Goal: Task Accomplishment & Management: Manage account settings

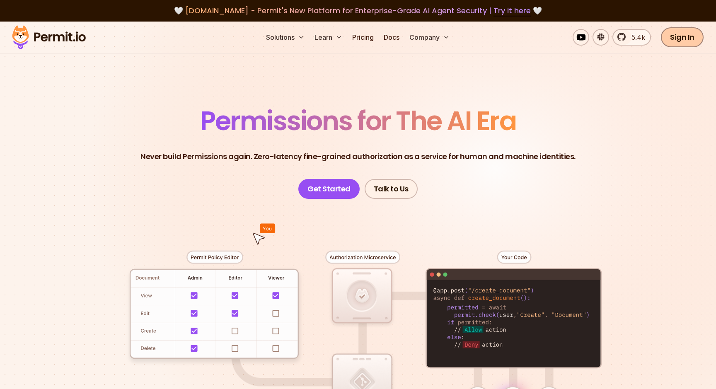
click at [679, 45] on link "Sign In" at bounding box center [682, 37] width 43 height 20
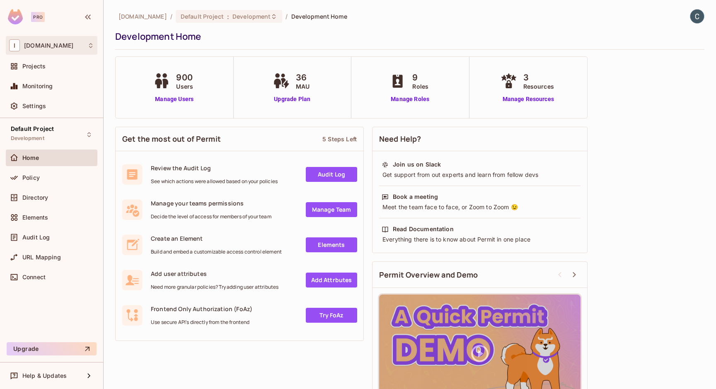
click at [73, 47] on div "I iofinnet.com" at bounding box center [51, 45] width 85 height 12
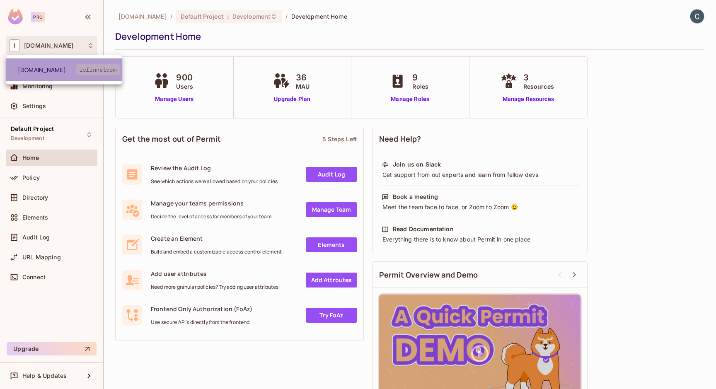
click at [48, 65] on li "iofinnet.com iofinnetcom" at bounding box center [64, 69] width 116 height 22
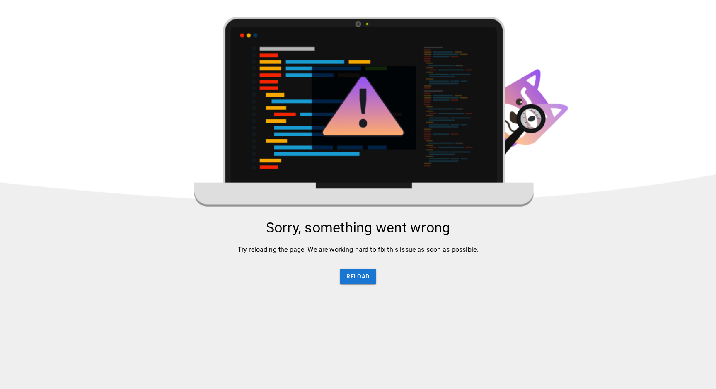
click at [48, 65] on html "Sorry, something went wrong Try reloading the page. We are working hard to fix …" at bounding box center [358, 216] width 716 height 432
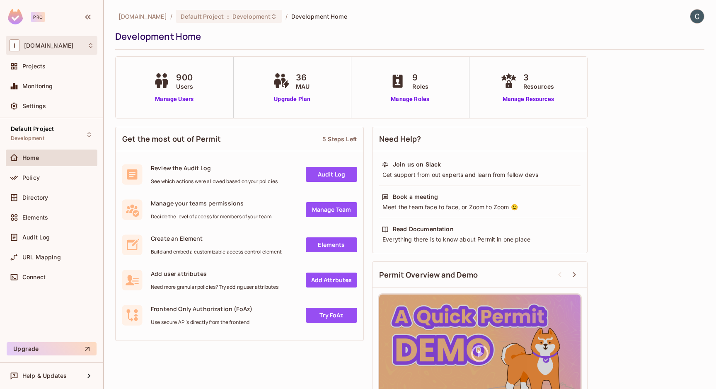
click at [93, 49] on div "I [DOMAIN_NAME]" at bounding box center [51, 45] width 85 height 12
click at [93, 49] on div at bounding box center [358, 194] width 716 height 389
click at [60, 64] on div "Projects" at bounding box center [58, 66] width 72 height 7
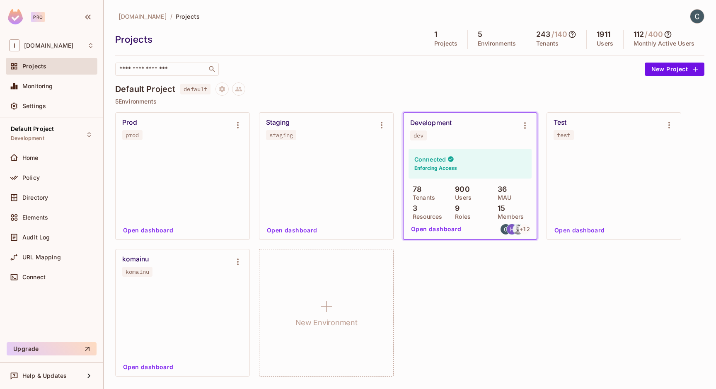
click at [192, 144] on div "Prod prod" at bounding box center [183, 129] width 134 height 33
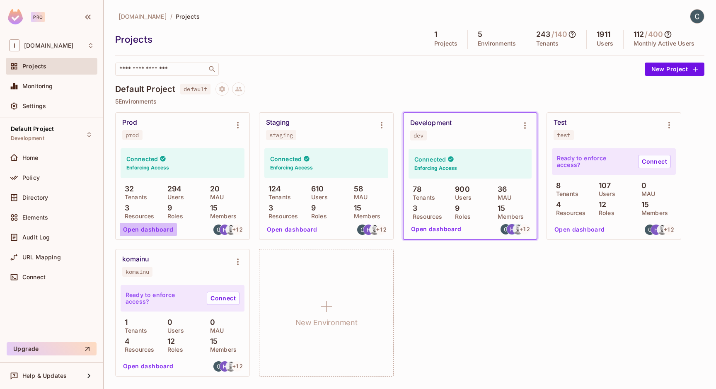
click at [149, 230] on button "Open dashboard" at bounding box center [148, 229] width 57 height 13
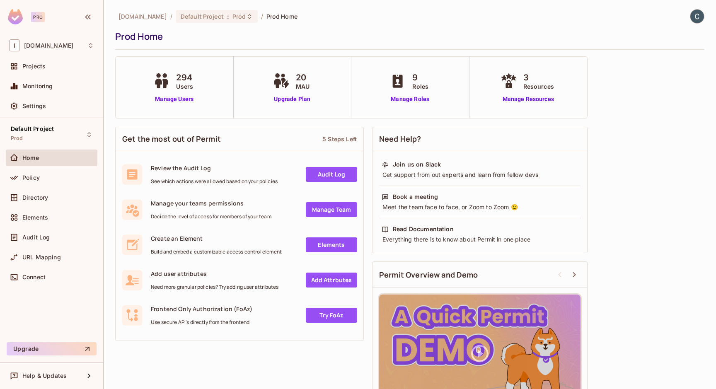
click at [310, 174] on link "Audit Log" at bounding box center [331, 174] width 51 height 15
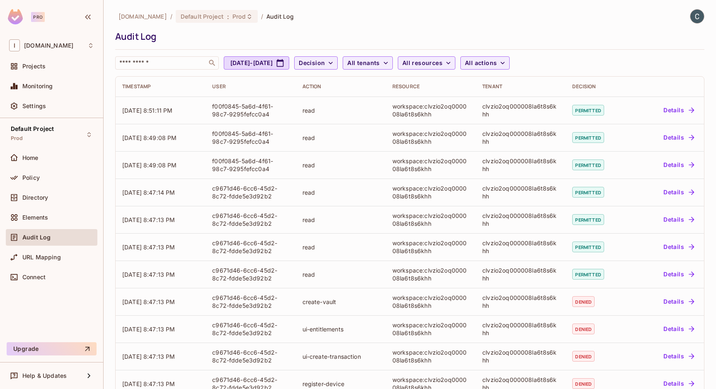
scroll to position [157, 0]
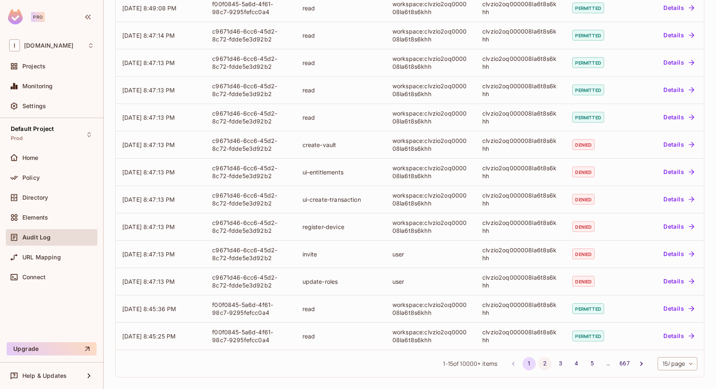
click at [540, 364] on button "2" at bounding box center [544, 363] width 13 height 13
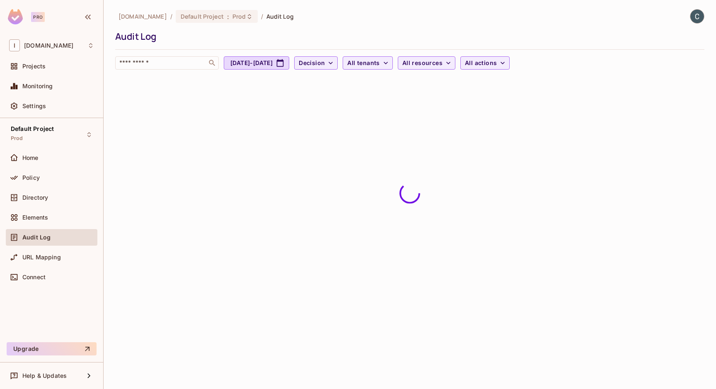
scroll to position [0, 0]
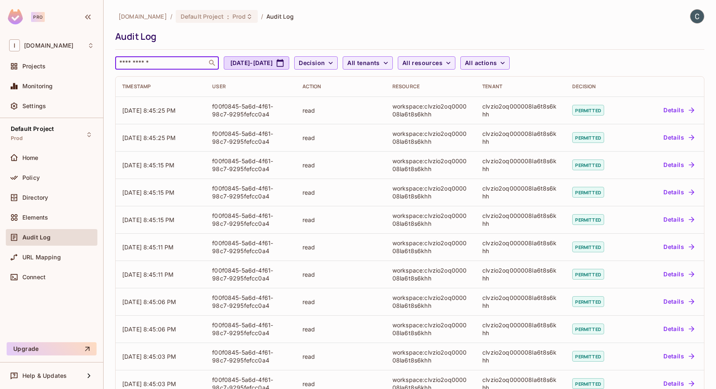
click at [186, 60] on input "text" at bounding box center [161, 63] width 87 height 8
paste input "**********"
type input "**********"
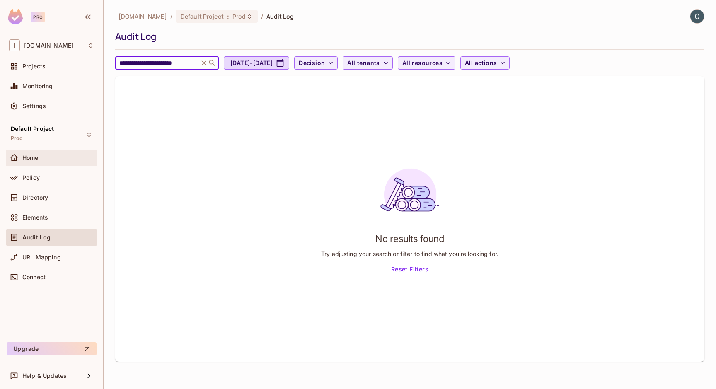
scroll to position [0, 0]
click at [50, 165] on div "Home" at bounding box center [52, 158] width 92 height 17
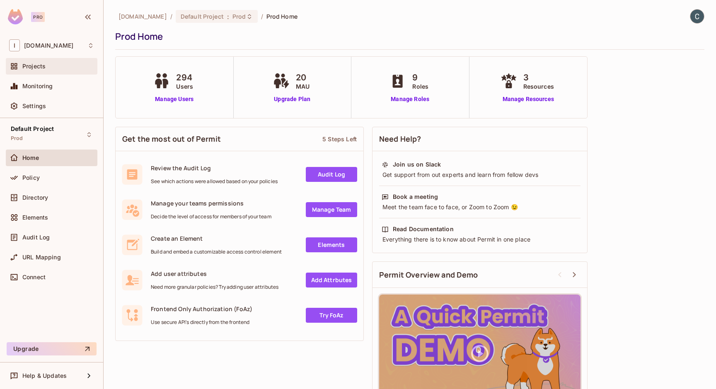
click at [60, 74] on div "Projects" at bounding box center [52, 66] width 92 height 17
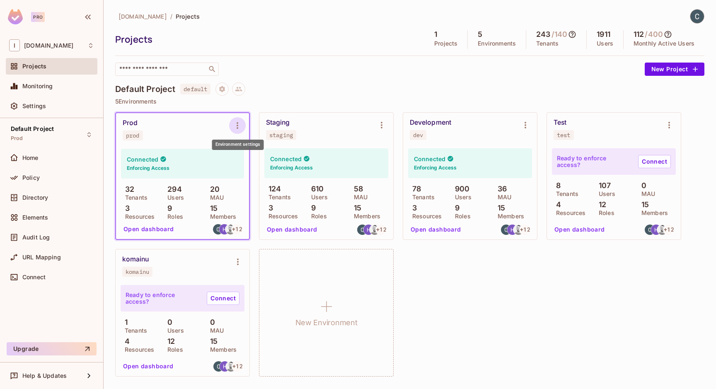
click at [236, 122] on icon "Environment settings" at bounding box center [237, 126] width 10 height 10
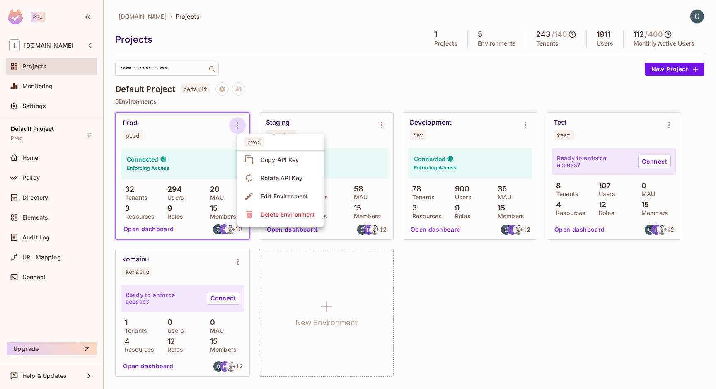
click at [159, 170] on div at bounding box center [358, 194] width 716 height 389
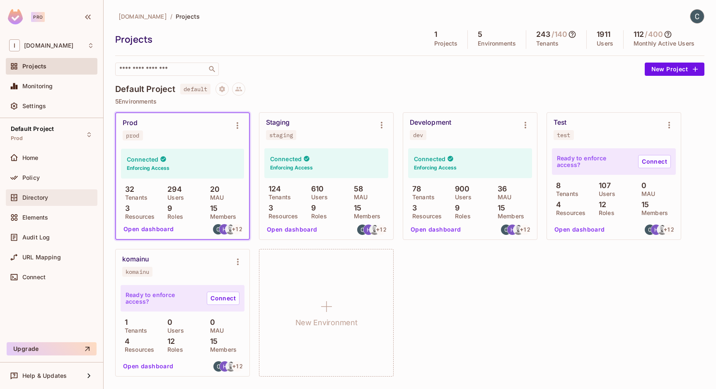
click at [46, 199] on span "Directory" at bounding box center [35, 197] width 26 height 7
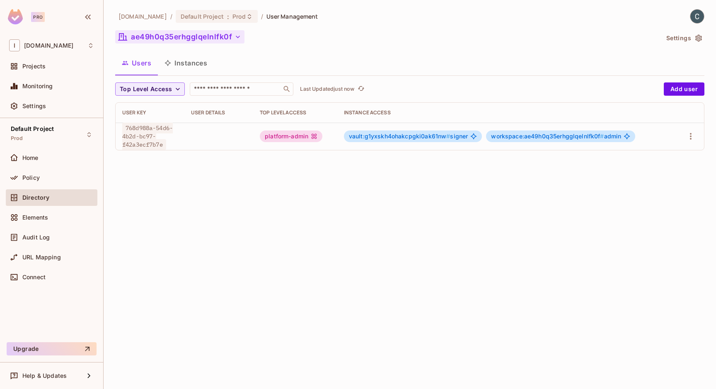
click at [236, 36] on icon "button" at bounding box center [238, 37] width 4 height 2
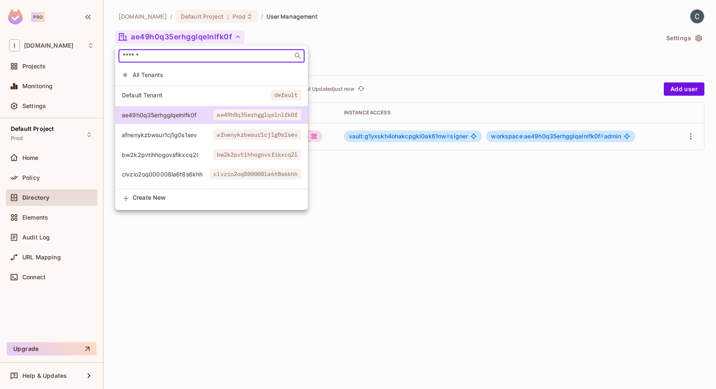
click at [218, 56] on input "text" at bounding box center [205, 56] width 169 height 8
paste input "**********"
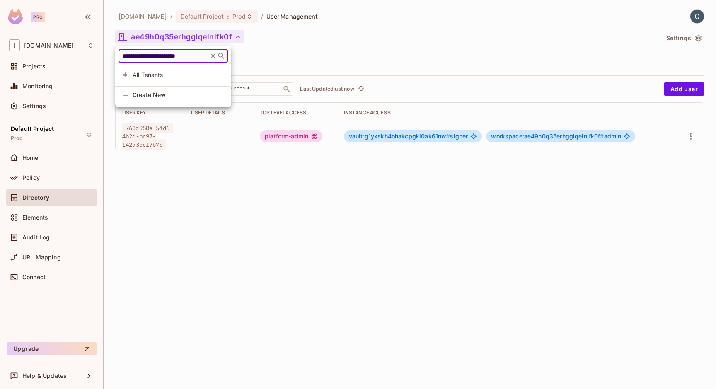
type input "**********"
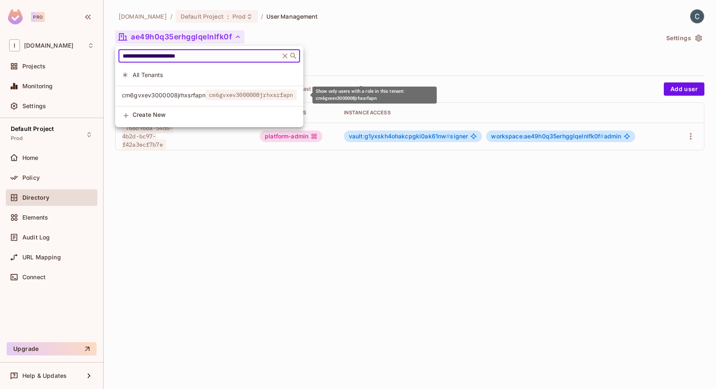
click at [198, 97] on span "cm6gvxev3000008jrhxsrfapn" at bounding box center [164, 95] width 84 height 8
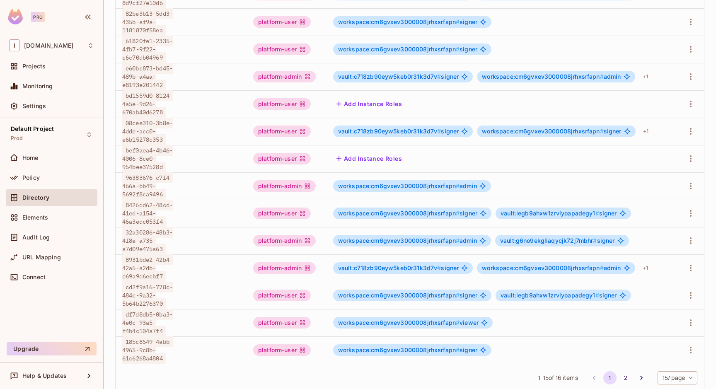
scroll to position [258, 0]
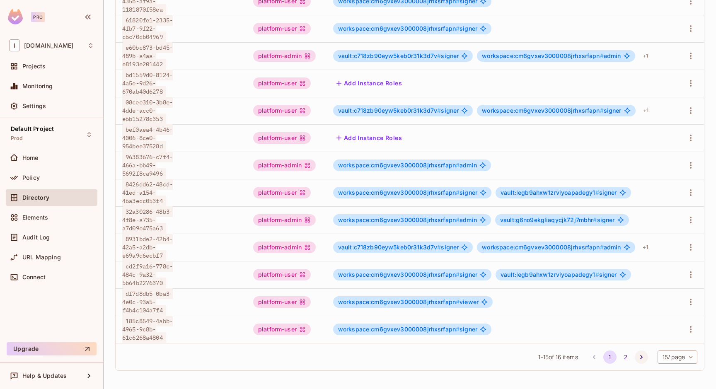
click at [637, 355] on icon "Go to next page" at bounding box center [641, 357] width 8 height 8
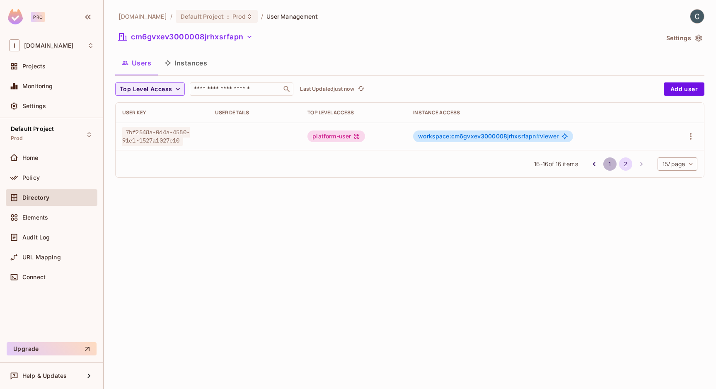
click at [606, 165] on button "1" at bounding box center [609, 163] width 13 height 13
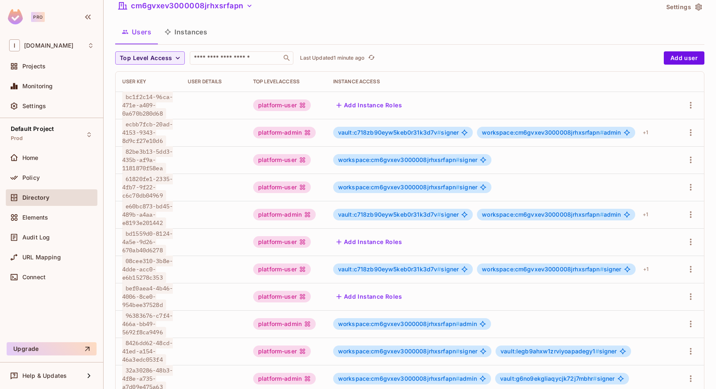
scroll to position [33, 0]
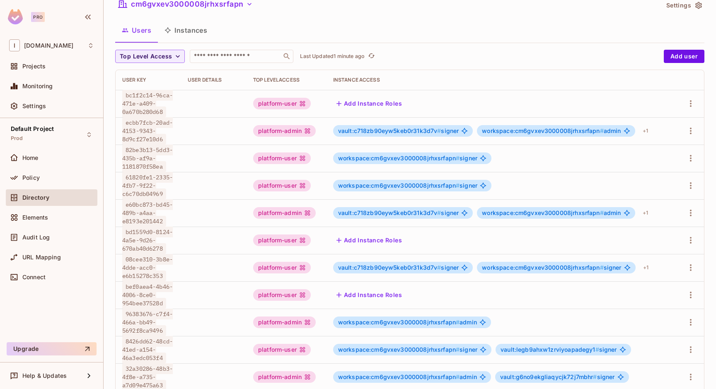
click at [350, 247] on button "Add Instance Roles" at bounding box center [369, 240] width 72 height 13
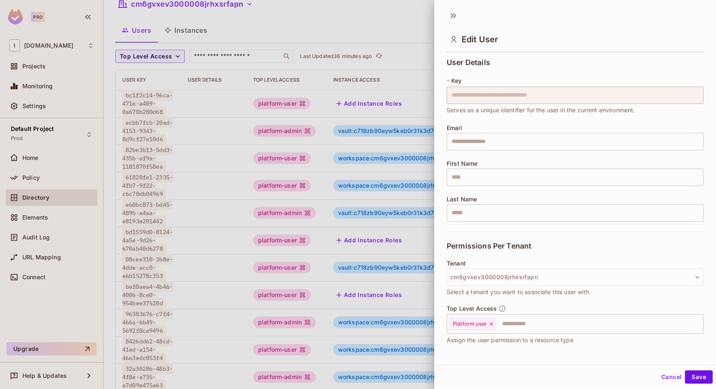
click at [339, 36] on div at bounding box center [358, 194] width 716 height 389
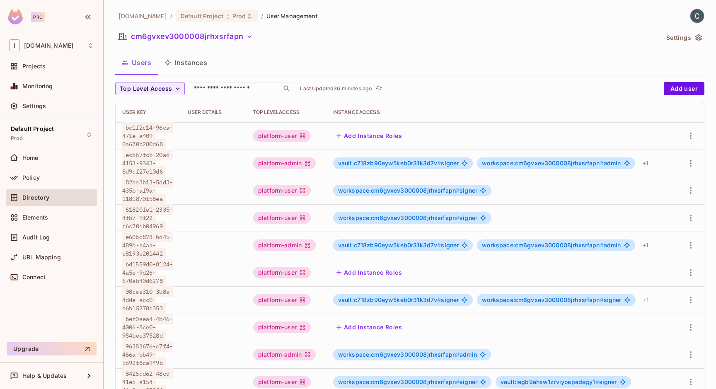
scroll to position [0, 0]
click at [247, 36] on icon "button" at bounding box center [249, 37] width 8 height 8
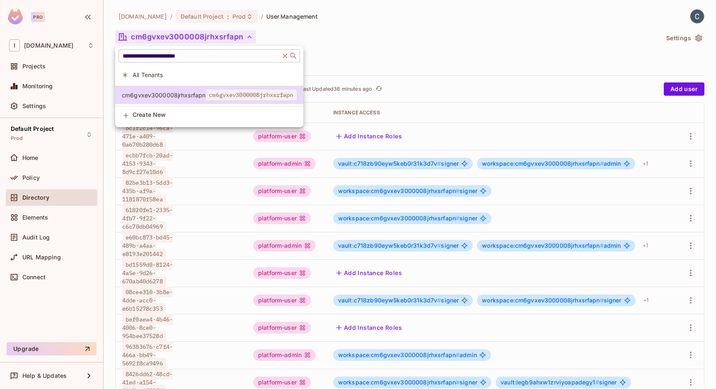
click at [220, 55] on input "**********" at bounding box center [199, 56] width 157 height 8
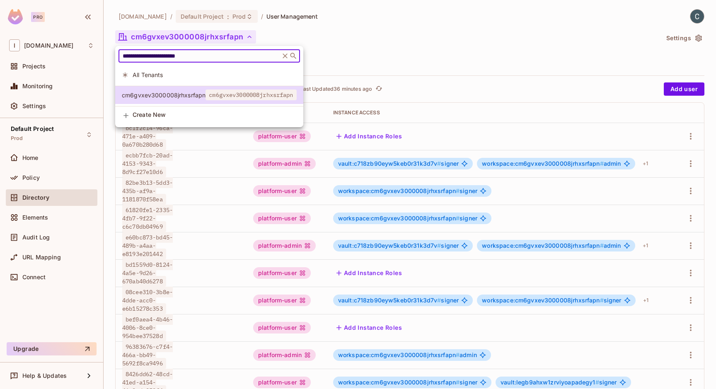
paste input "text"
type input "**********"
click at [200, 95] on span "dq220wk6ns8dsxafh9sps3zv" at bounding box center [164, 95] width 84 height 8
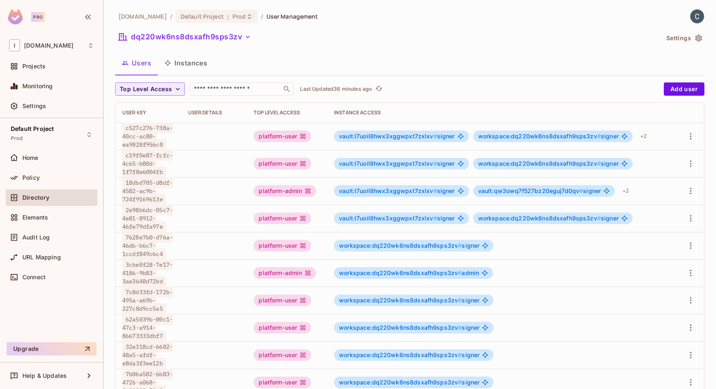
scroll to position [80, 0]
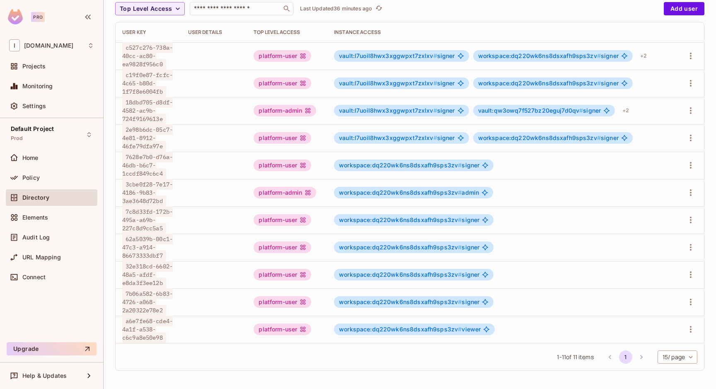
click at [641, 359] on li "pagination navigation" at bounding box center [641, 356] width 16 height 13
click at [639, 359] on li "pagination navigation" at bounding box center [641, 356] width 16 height 13
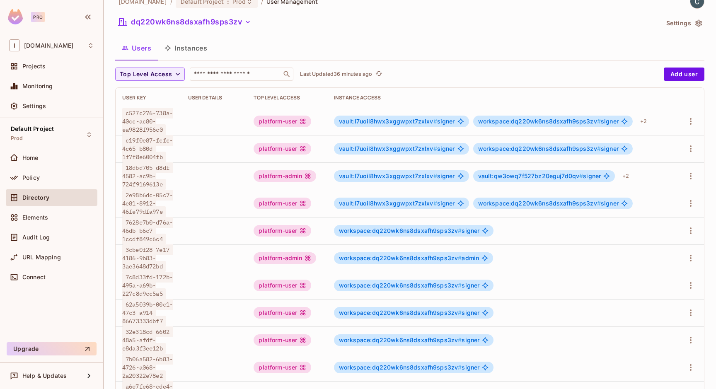
scroll to position [0, 0]
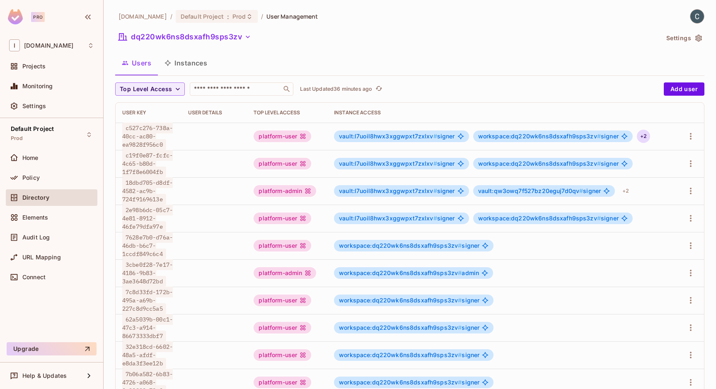
click at [639, 135] on div "+ 2" at bounding box center [643, 136] width 13 height 13
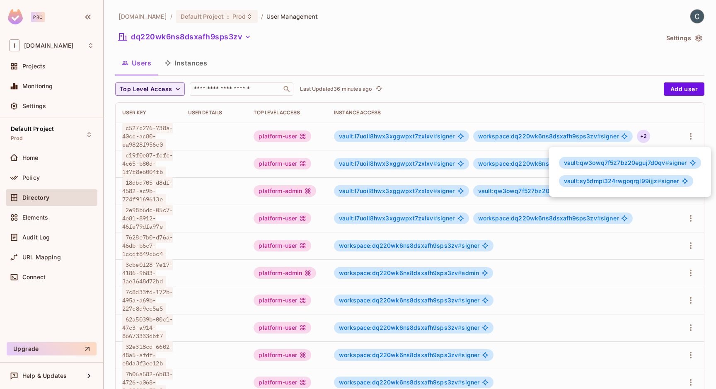
click at [590, 63] on div at bounding box center [358, 194] width 716 height 389
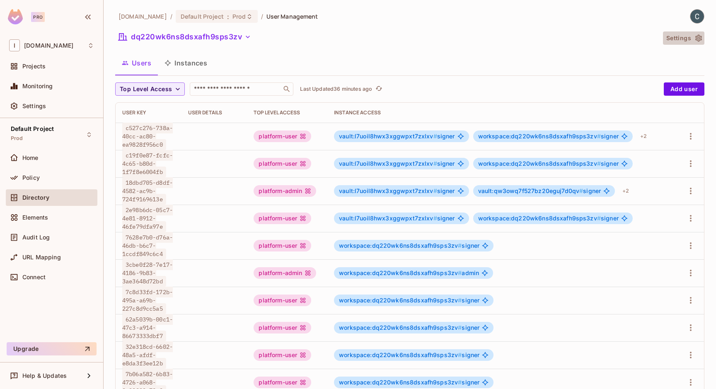
click at [691, 33] on button "Settings" at bounding box center [683, 37] width 41 height 13
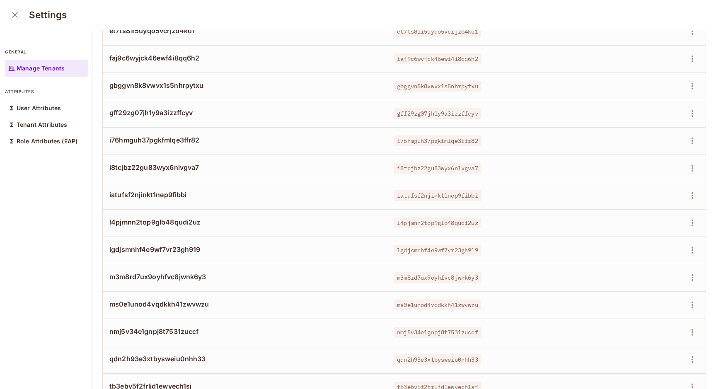
scroll to position [75, 0]
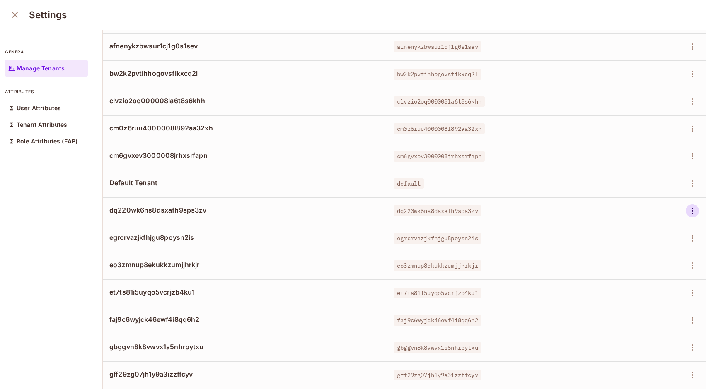
click at [690, 215] on icon "button" at bounding box center [692, 211] width 10 height 10
click at [7, 16] on div at bounding box center [358, 194] width 716 height 389
click at [11, 17] on icon "close" at bounding box center [15, 15] width 10 height 10
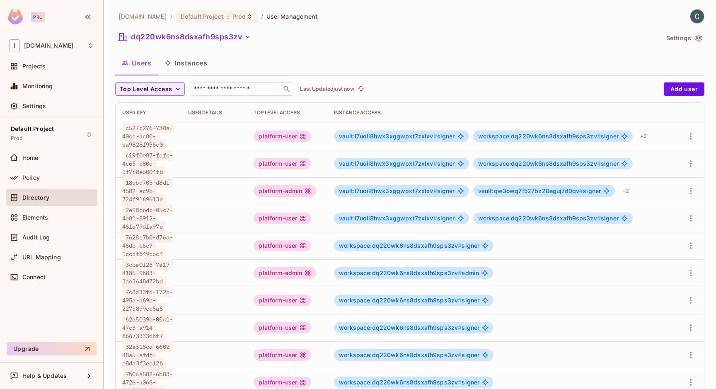
click at [181, 63] on button "Instances" at bounding box center [186, 63] width 56 height 21
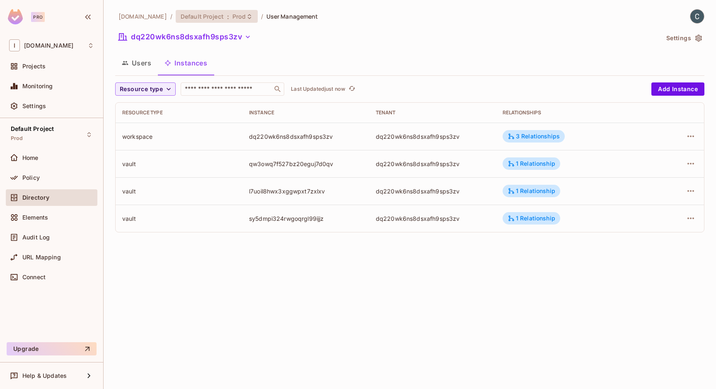
click at [246, 17] on icon at bounding box center [249, 16] width 7 height 7
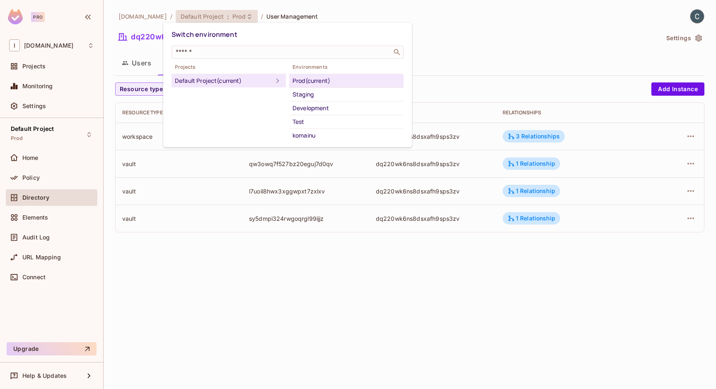
click at [236, 17] on div at bounding box center [358, 194] width 716 height 389
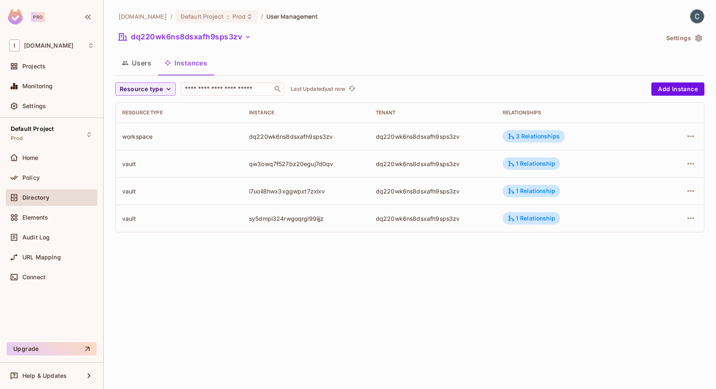
click at [248, 34] on icon "button" at bounding box center [248, 37] width 8 height 8
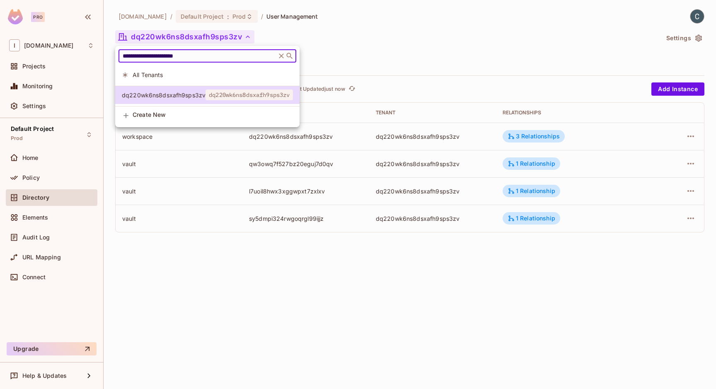
click at [237, 60] on input "**********" at bounding box center [197, 56] width 153 height 8
paste input "*"
type input "**********"
click at [184, 97] on span "cm6gvxev3000008jrhxsrfapn" at bounding box center [164, 95] width 84 height 8
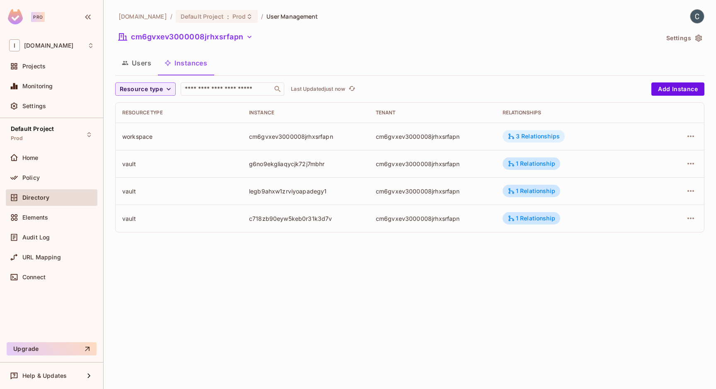
click at [514, 134] on icon at bounding box center [510, 136] width 7 height 7
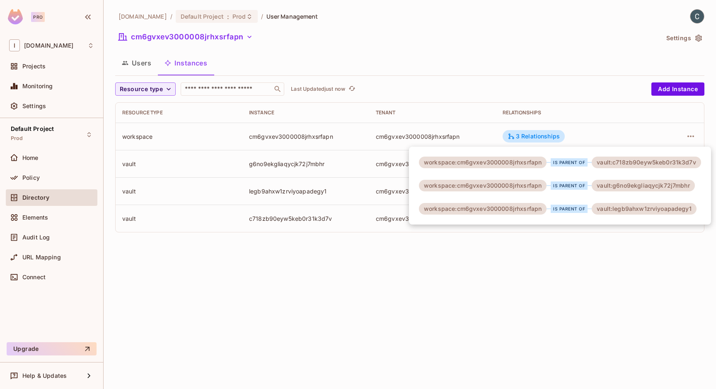
click at [322, 130] on div at bounding box center [358, 194] width 716 height 389
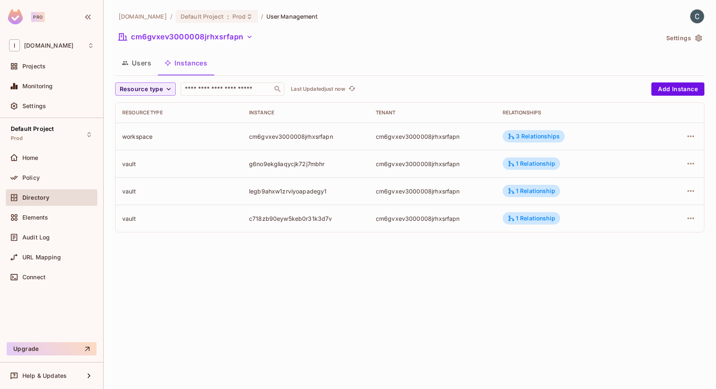
click at [147, 63] on button "Users" at bounding box center [136, 63] width 43 height 21
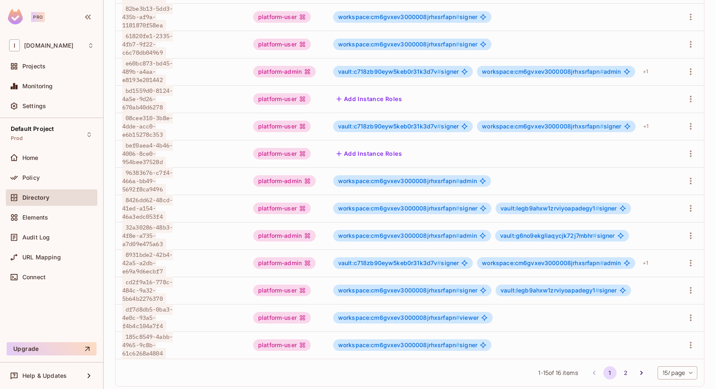
scroll to position [1, 0]
click at [391, 160] on button "Add Instance Roles" at bounding box center [369, 153] width 72 height 13
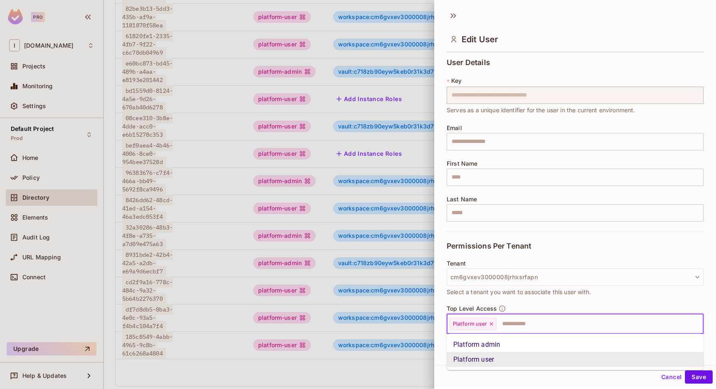
click at [527, 323] on input "text" at bounding box center [592, 324] width 190 height 17
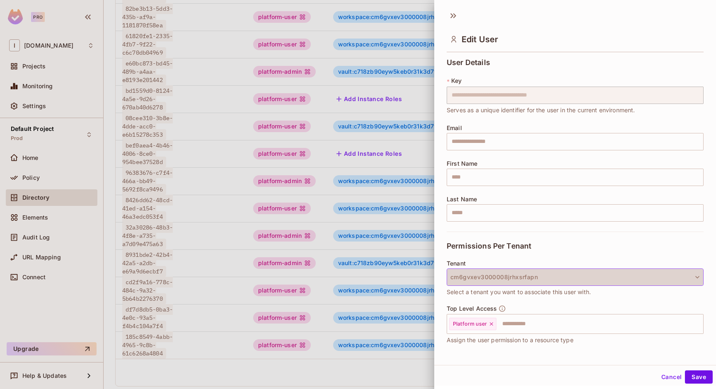
click at [534, 275] on button "cm6gvxev3000008jrhxsrfapn" at bounding box center [574, 276] width 257 height 17
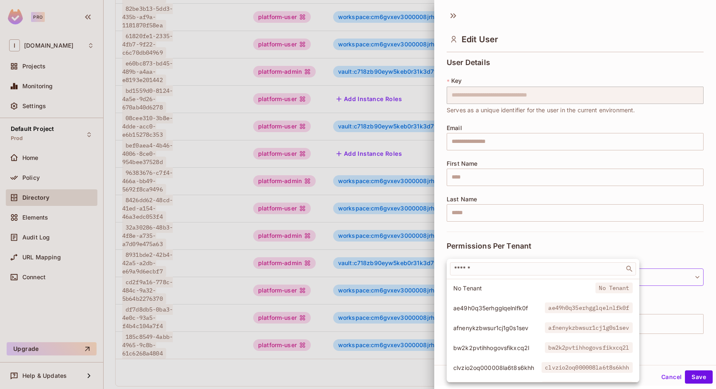
click at [555, 238] on div at bounding box center [358, 194] width 716 height 389
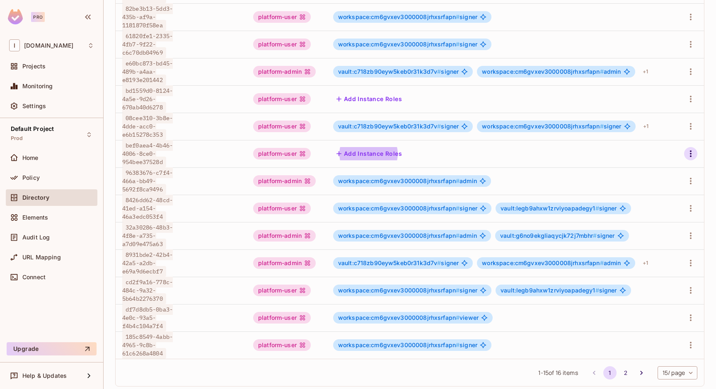
click at [690, 159] on icon "button" at bounding box center [690, 154] width 10 height 10
click at [663, 207] on li "Edit" at bounding box center [654, 205] width 73 height 18
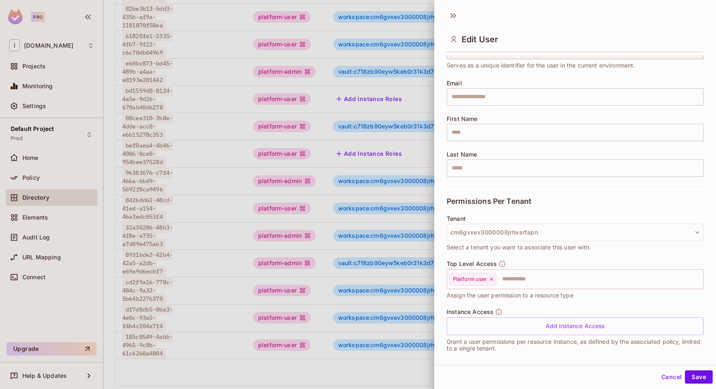
scroll to position [52, 0]
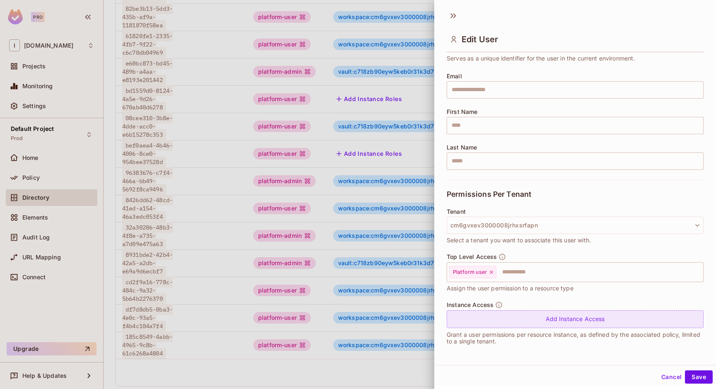
click at [581, 326] on div "Add Instance Access" at bounding box center [574, 319] width 257 height 18
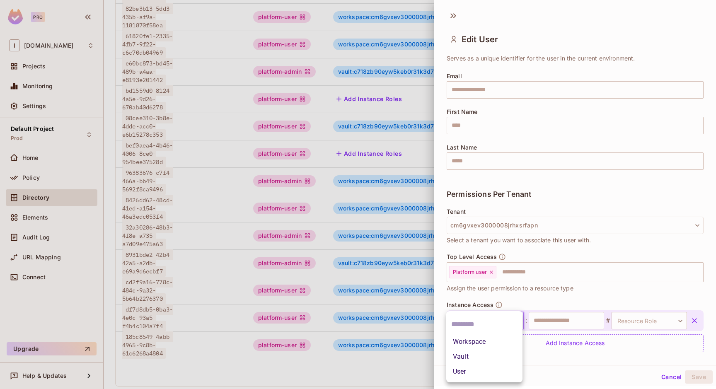
click at [503, 325] on body "Pro I [DOMAIN_NAME] Projects Monitoring Settings Default Project Prod Home Poli…" at bounding box center [358, 194] width 716 height 389
click at [497, 341] on li "Workspace" at bounding box center [484, 341] width 76 height 15
click at [546, 321] on input "text" at bounding box center [565, 320] width 75 height 17
paste input "**********"
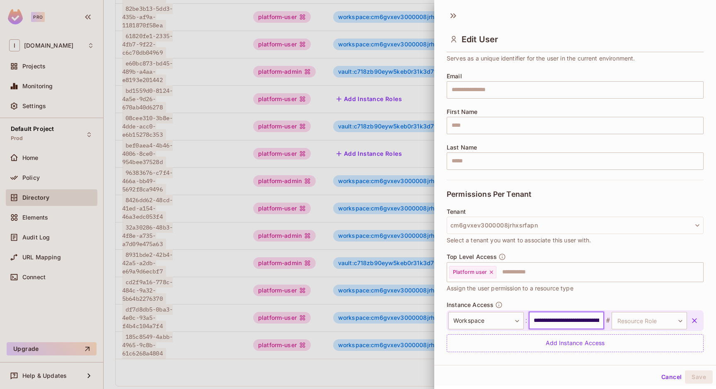
scroll to position [0, 59]
type input "**********"
click at [632, 321] on body "Pro I [DOMAIN_NAME] Projects Monitoring Settings Default Project Prod Home Poli…" at bounding box center [358, 194] width 716 height 389
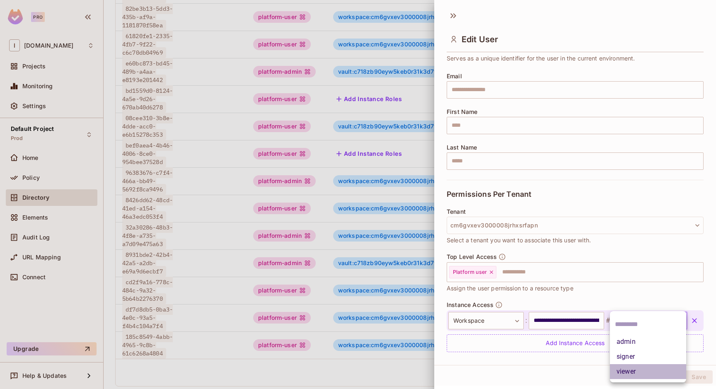
click at [631, 369] on li "viewer" at bounding box center [648, 371] width 76 height 15
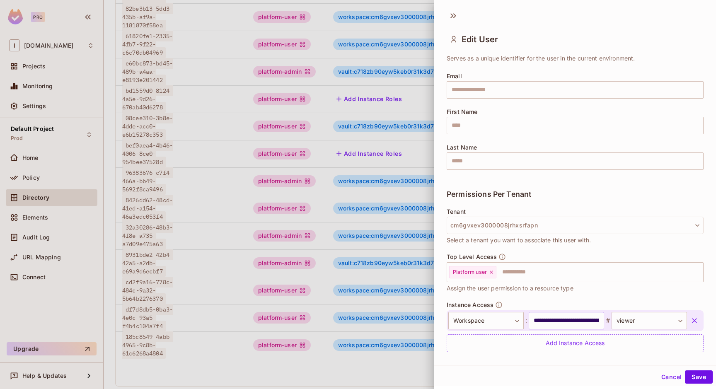
click at [580, 321] on input "**********" at bounding box center [565, 320] width 75 height 17
click at [555, 323] on input "text" at bounding box center [565, 320] width 75 height 17
click at [581, 319] on input "text" at bounding box center [565, 320] width 75 height 17
click at [563, 314] on input "**********" at bounding box center [565, 320] width 75 height 17
type input "**********"
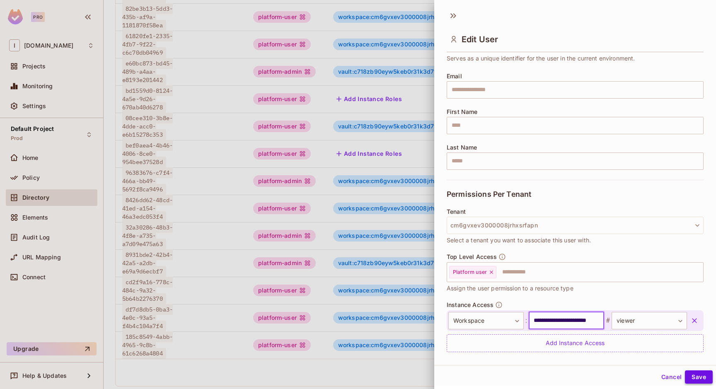
click at [694, 375] on button "Save" at bounding box center [699, 376] width 28 height 13
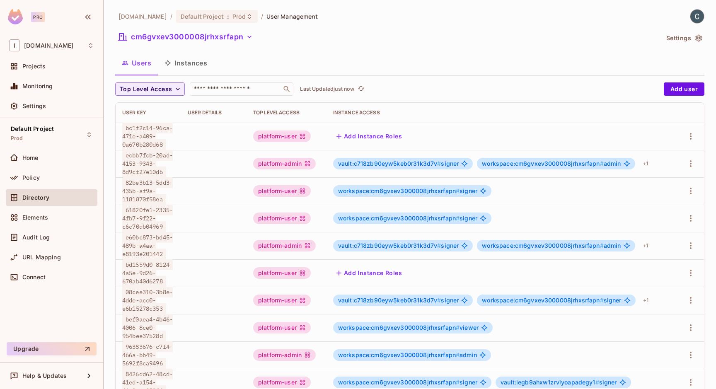
click at [386, 280] on button "Add Instance Roles" at bounding box center [369, 272] width 72 height 13
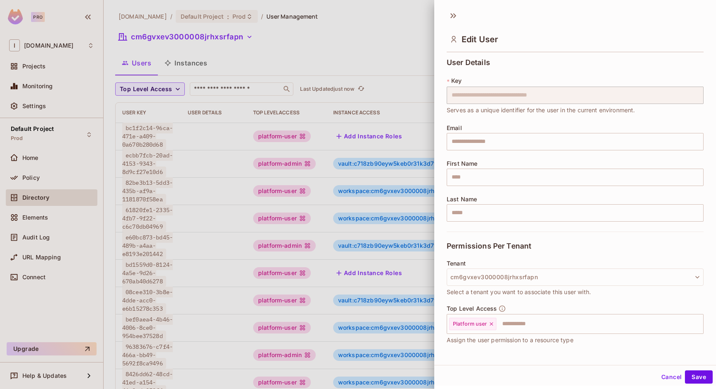
scroll to position [52, 0]
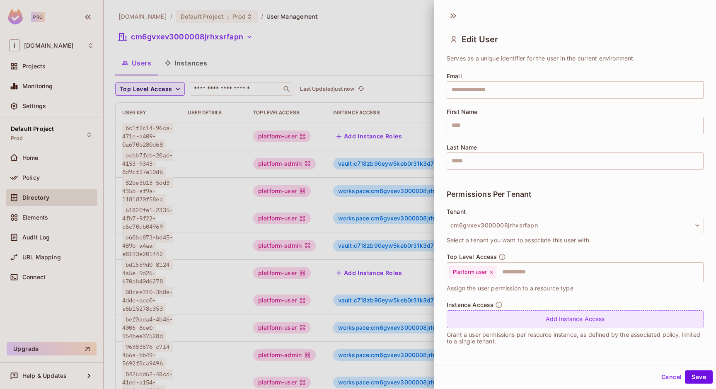
click at [541, 322] on div "Add Instance Access" at bounding box center [574, 319] width 257 height 18
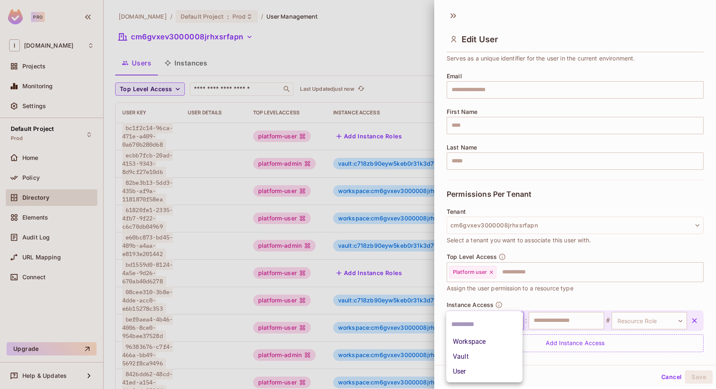
click at [496, 320] on body "Pro I [DOMAIN_NAME] Projects Monitoring Settings Default Project Prod Home Poli…" at bounding box center [358, 194] width 716 height 389
click at [490, 335] on li "Workspace" at bounding box center [484, 341] width 76 height 15
click at [555, 321] on input "text" at bounding box center [565, 320] width 75 height 17
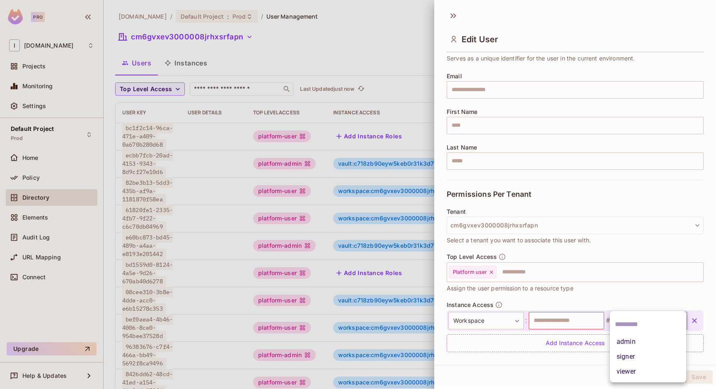
click at [635, 327] on body "Pro I [DOMAIN_NAME] Projects Monitoring Settings Default Project Prod Home Poli…" at bounding box center [358, 194] width 716 height 389
click at [621, 372] on li "viewer" at bounding box center [648, 371] width 76 height 15
type input "******"
click at [544, 321] on input "text" at bounding box center [565, 320] width 75 height 17
click at [704, 380] on button "Save" at bounding box center [699, 376] width 28 height 13
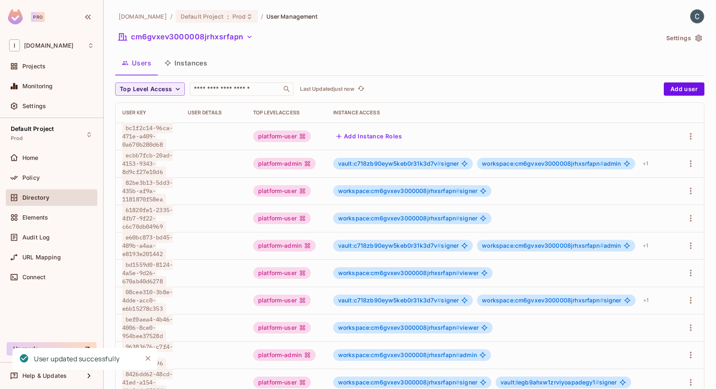
scroll to position [1, 0]
click at [147, 285] on div "bd1559d0-8124-4a5e-9d26-670ab40d6278" at bounding box center [148, 273] width 52 height 25
click at [141, 287] on span "bd1559d0-8124-4a5e-9d26-670ab40d6278" at bounding box center [147, 272] width 51 height 27
click at [207, 287] on td at bounding box center [213, 272] width 65 height 27
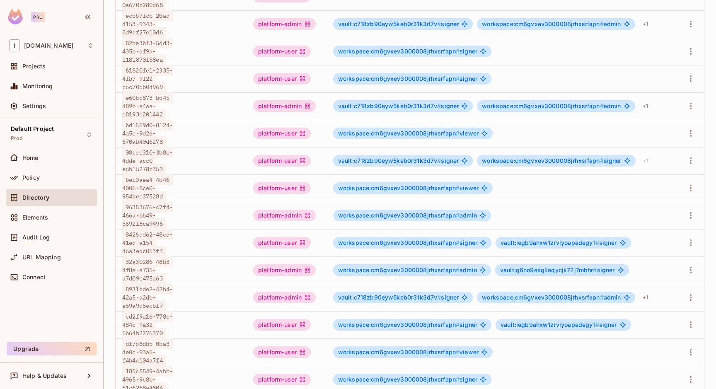
scroll to position [258, 0]
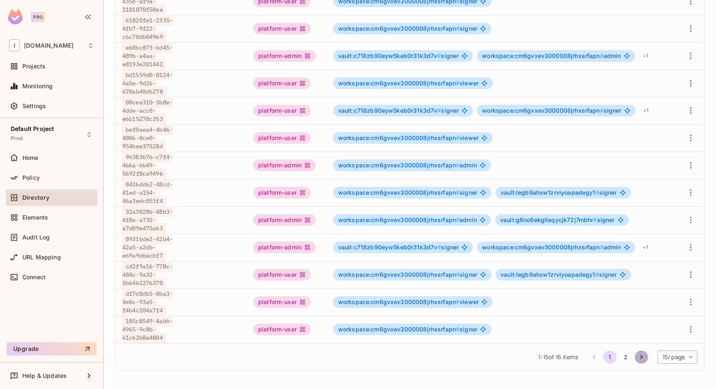
click at [640, 353] on icon "Go to next page" at bounding box center [641, 357] width 8 height 8
